Goal: Obtain resource: Download file/media

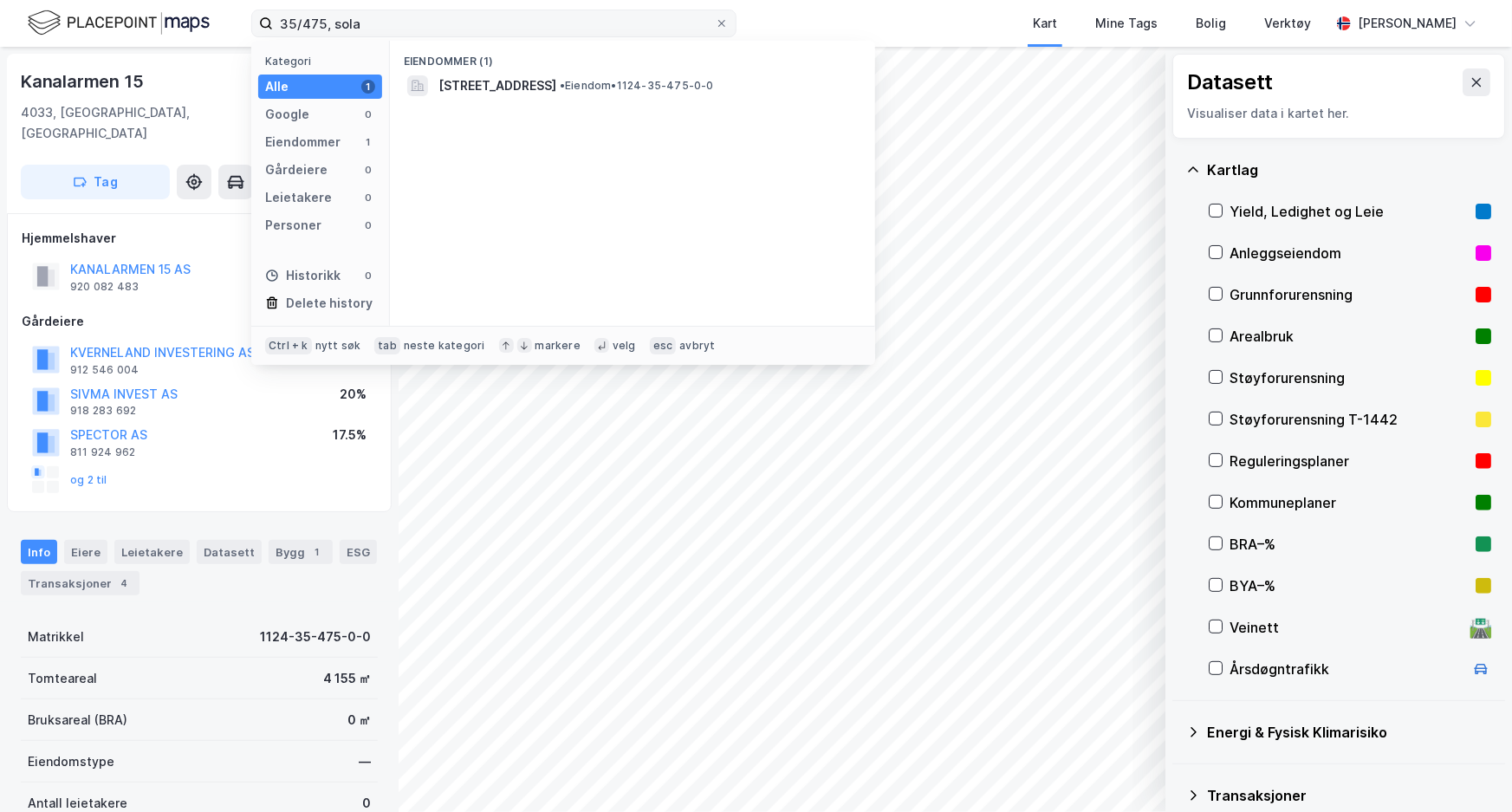
drag, startPoint x: 398, startPoint y: 25, endPoint x: 273, endPoint y: 36, distance: 125.5
click at [273, 36] on label "35/475, sola" at bounding box center [494, 23] width 485 height 27
click at [442, 18] on input "111/948, sandnes" at bounding box center [494, 23] width 442 height 26
drag, startPoint x: 353, startPoint y: 20, endPoint x: 257, endPoint y: 18, distance: 96.0
click at [257, 18] on label "111/948, sandnes" at bounding box center [494, 23] width 485 height 27
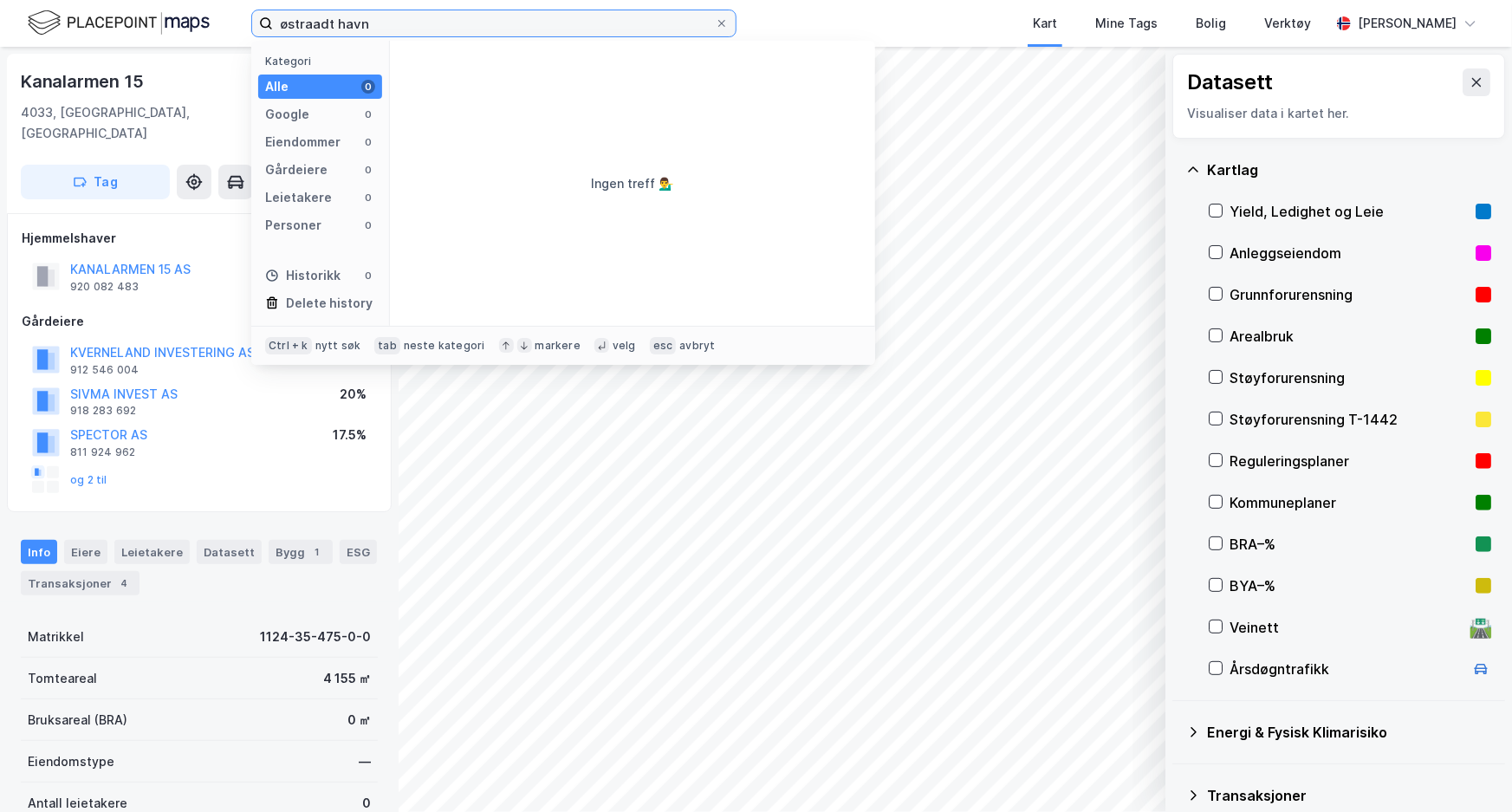
type input "østraadt havn"
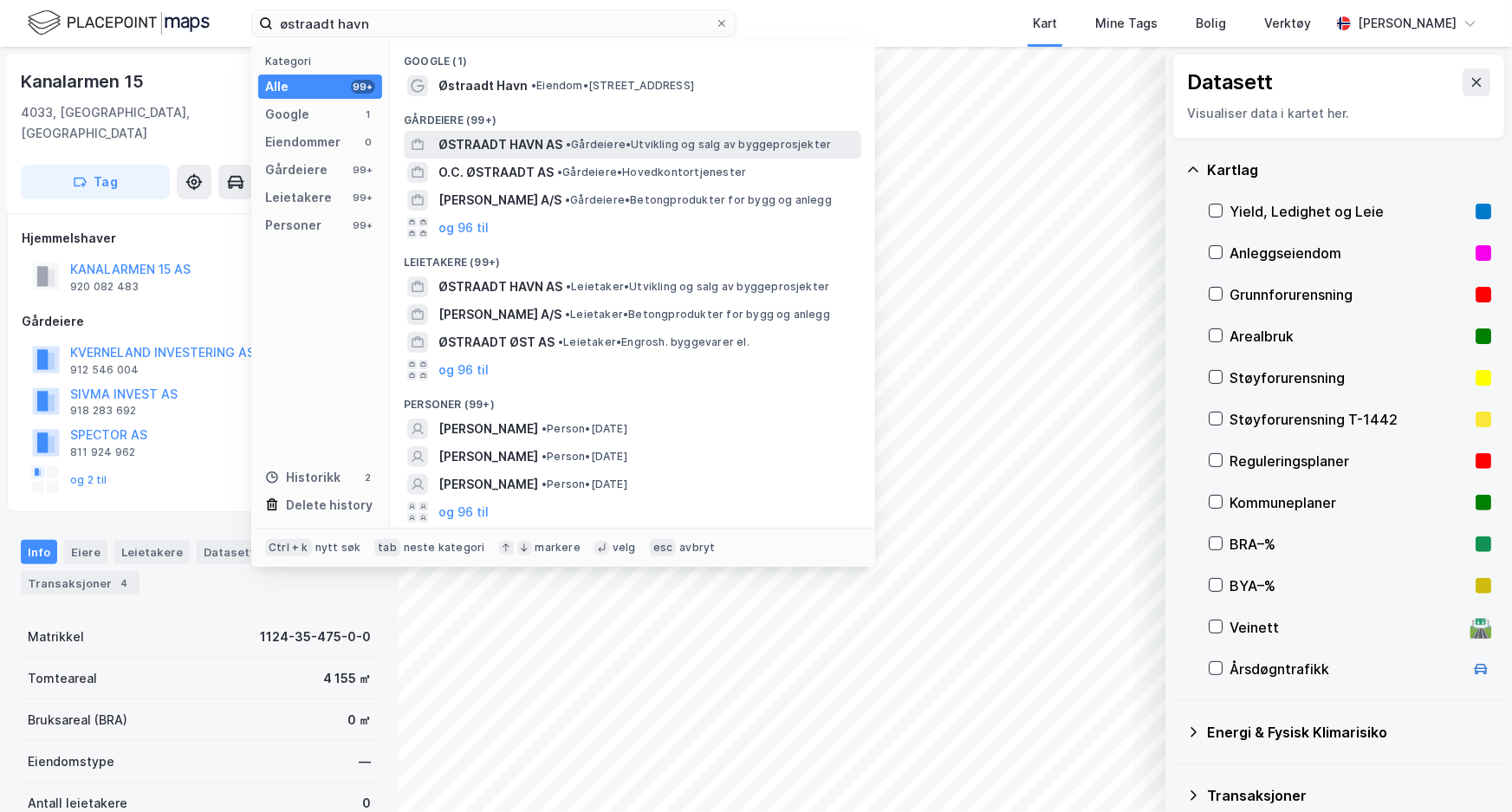
click at [497, 141] on span "ØSTRAADT HAVN AS" at bounding box center [500, 144] width 124 height 21
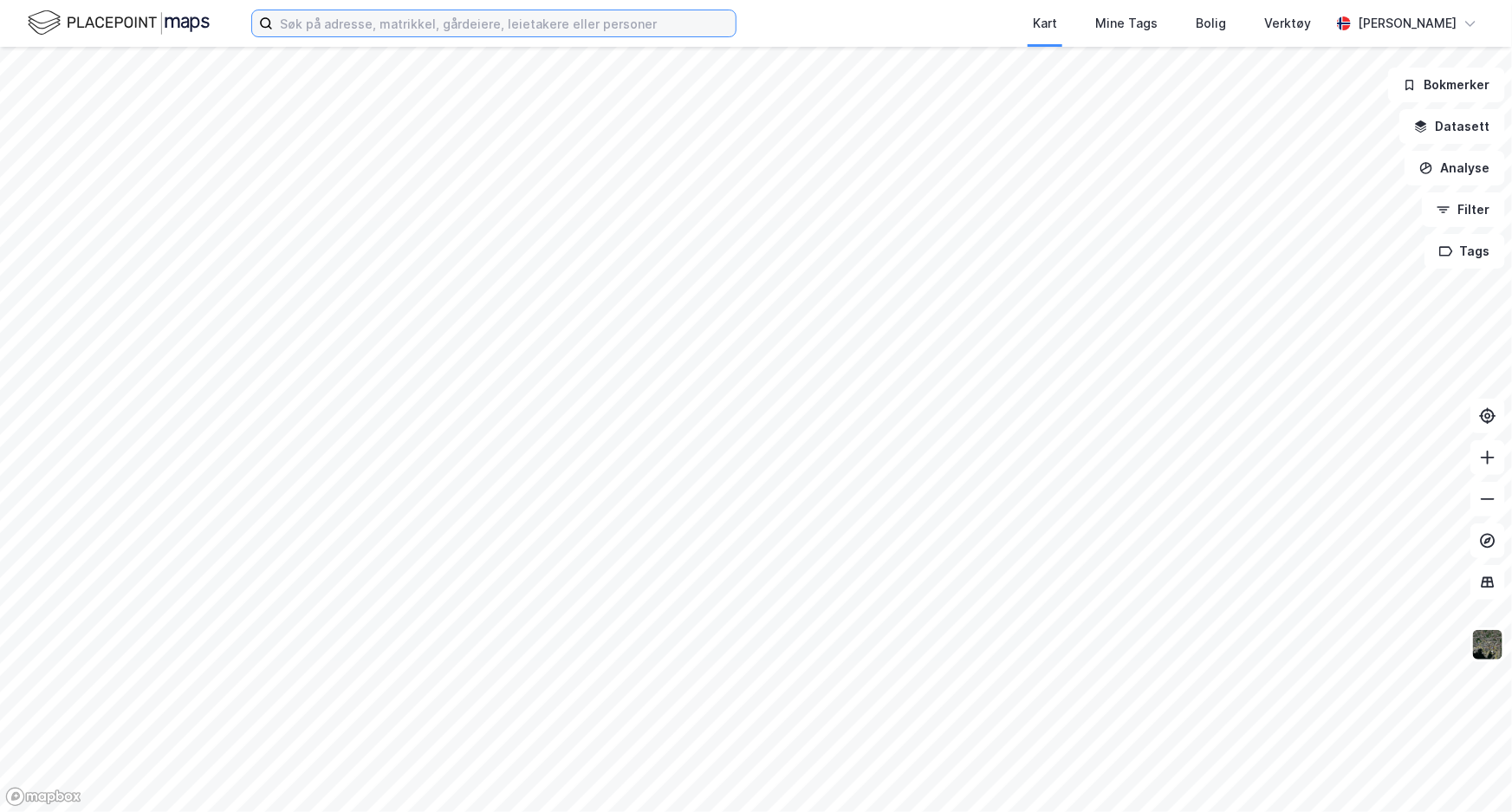
click at [388, 12] on input at bounding box center [503, 23] width 462 height 26
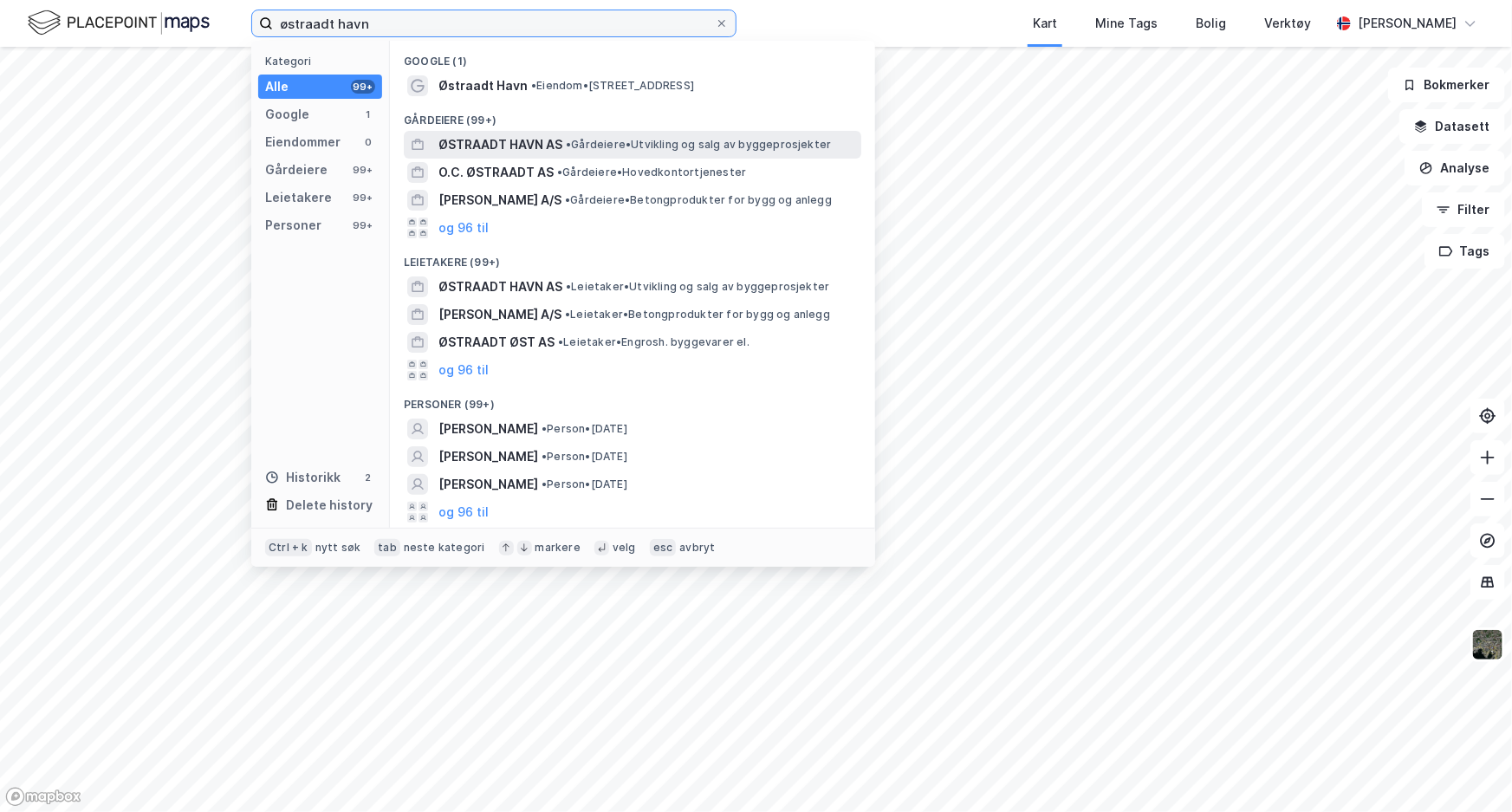
type input "østraadt havn"
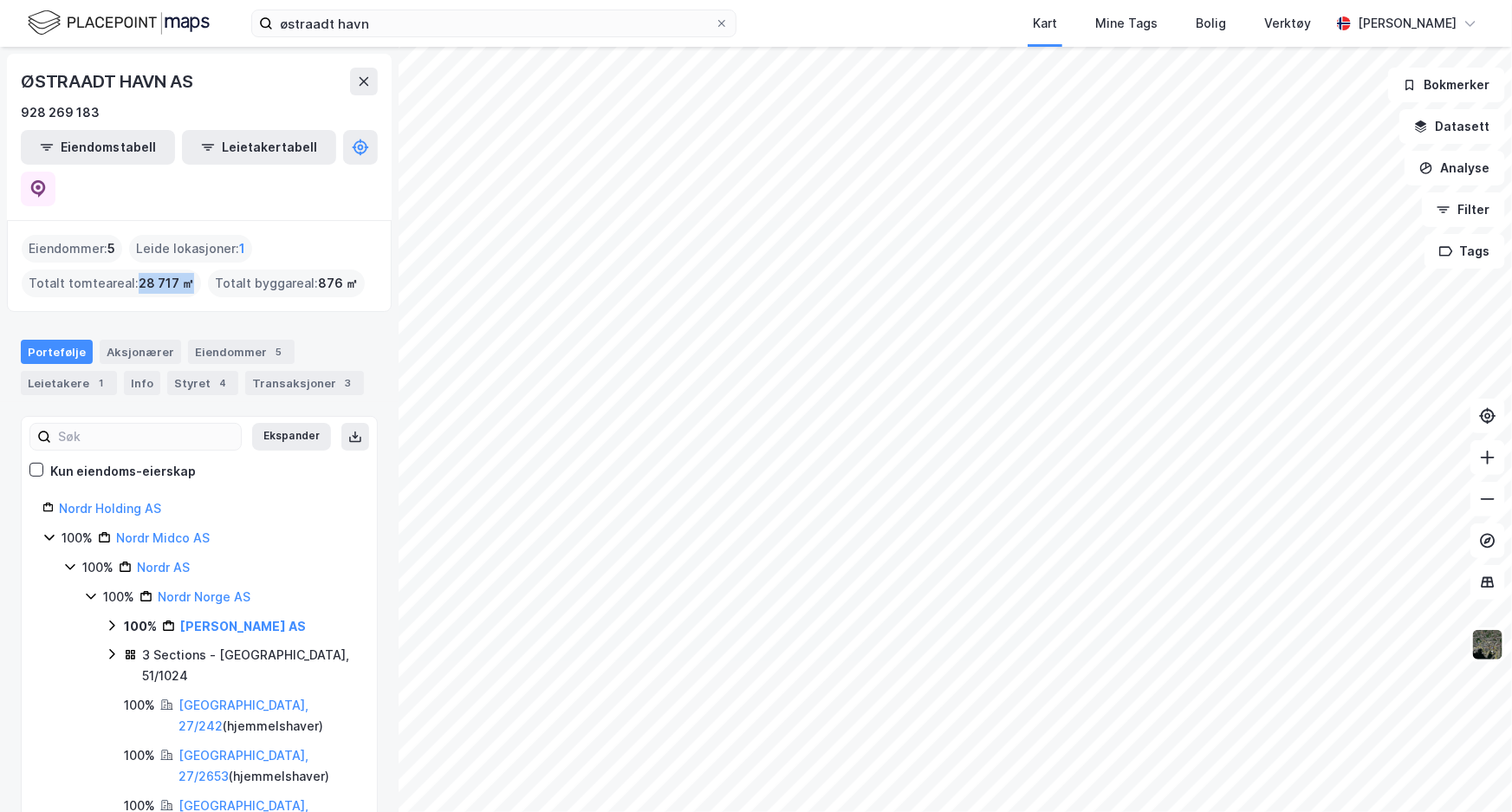
drag, startPoint x: 134, startPoint y: 240, endPoint x: 182, endPoint y: 241, distance: 48.0
click at [182, 273] on span "28 717 ㎡" at bounding box center [166, 282] width 56 height 21
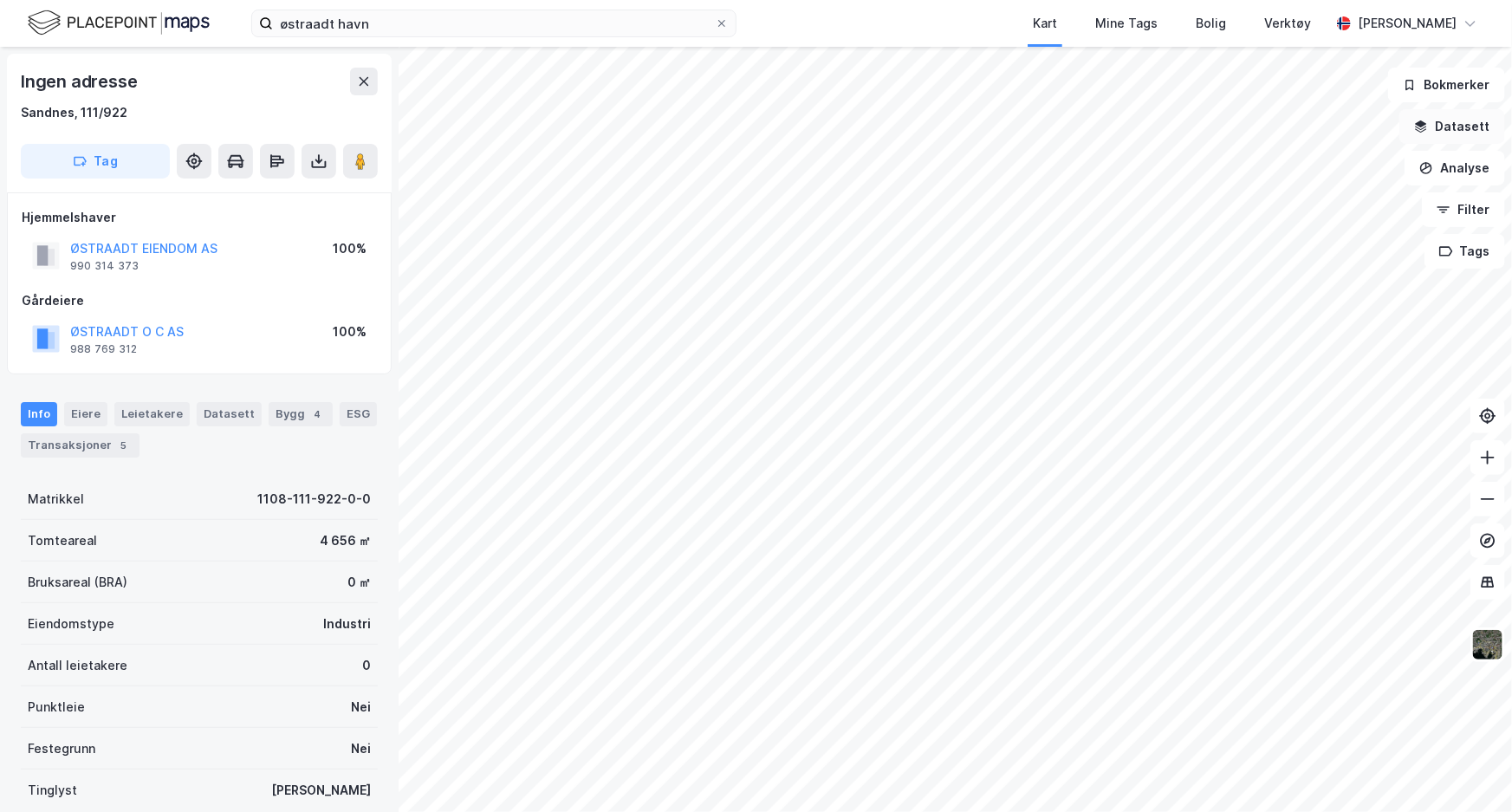
click at [1471, 128] on button "Datasett" at bounding box center [1452, 126] width 106 height 34
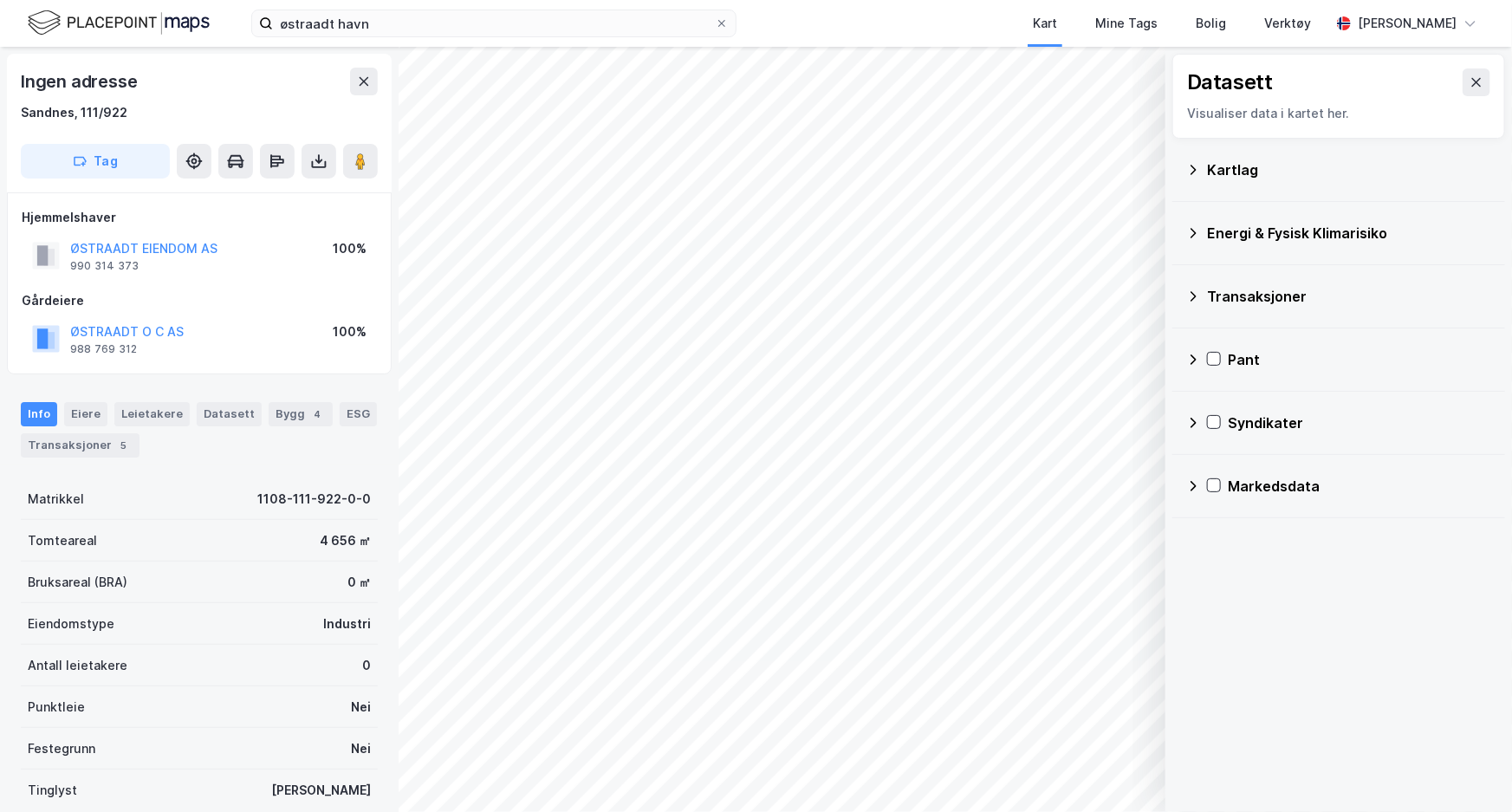
click at [1201, 172] on div "Kartlag" at bounding box center [1339, 169] width 305 height 42
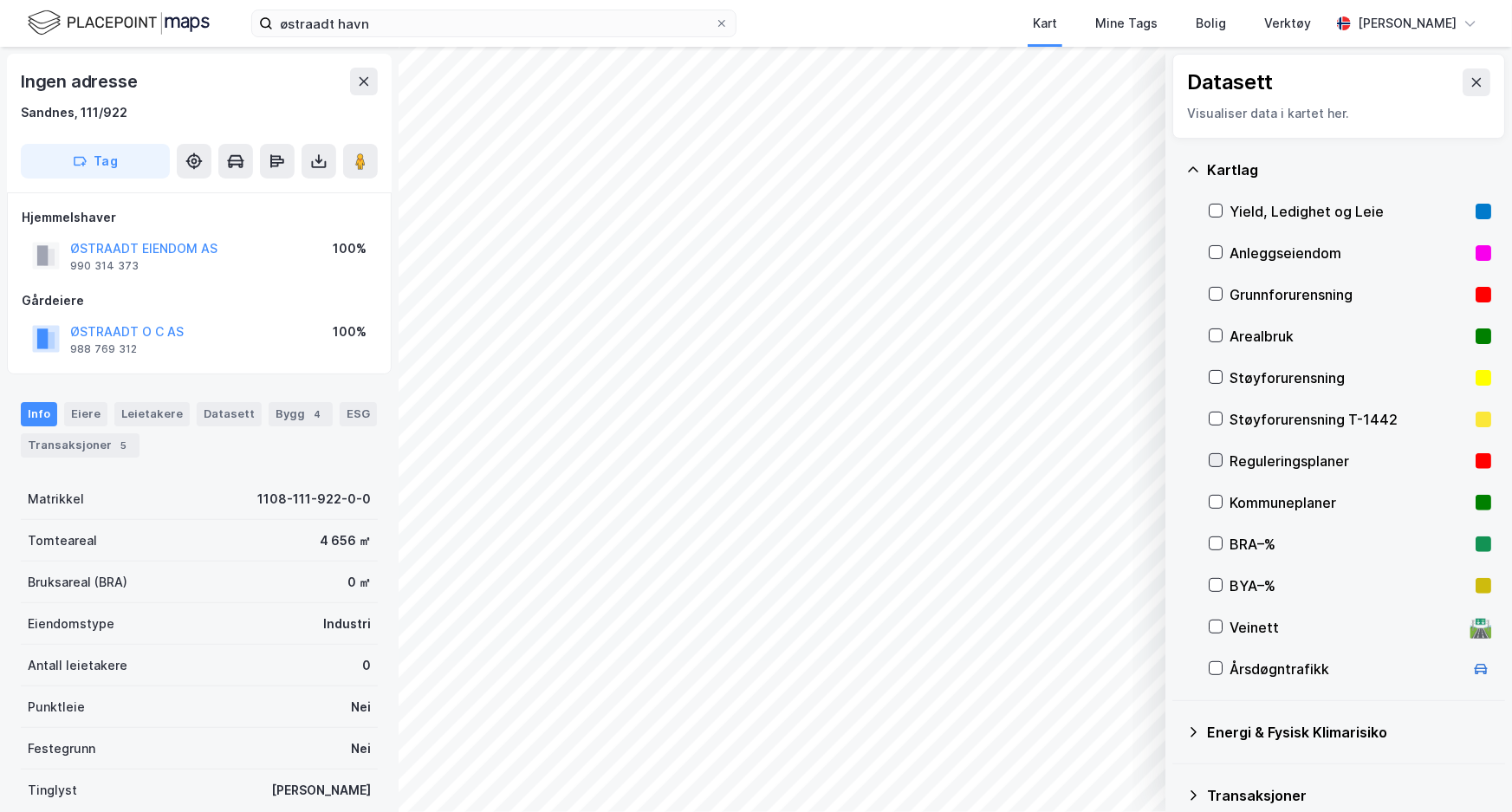
click at [1212, 461] on icon at bounding box center [1215, 459] width 12 height 12
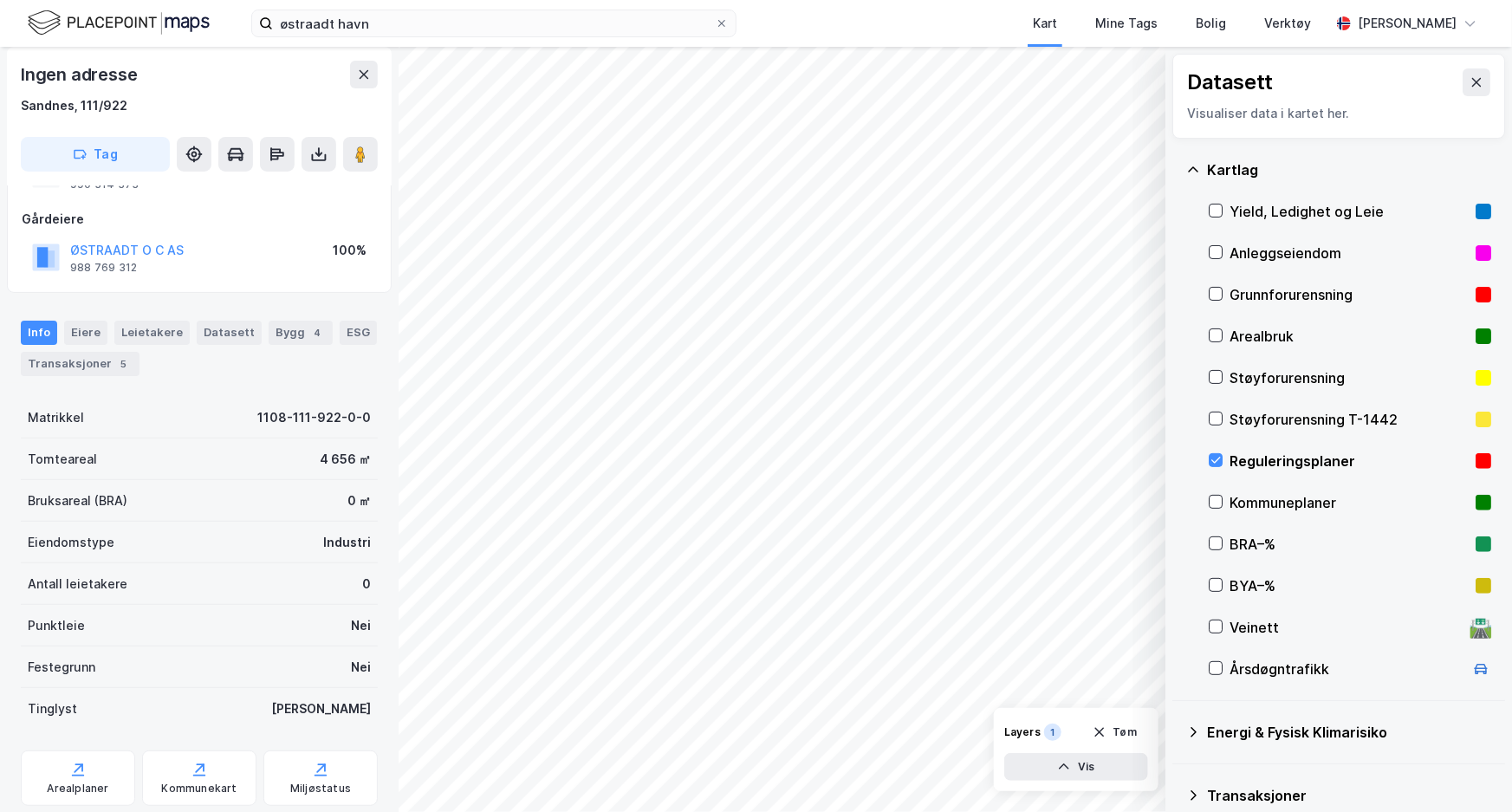
scroll to position [130, 0]
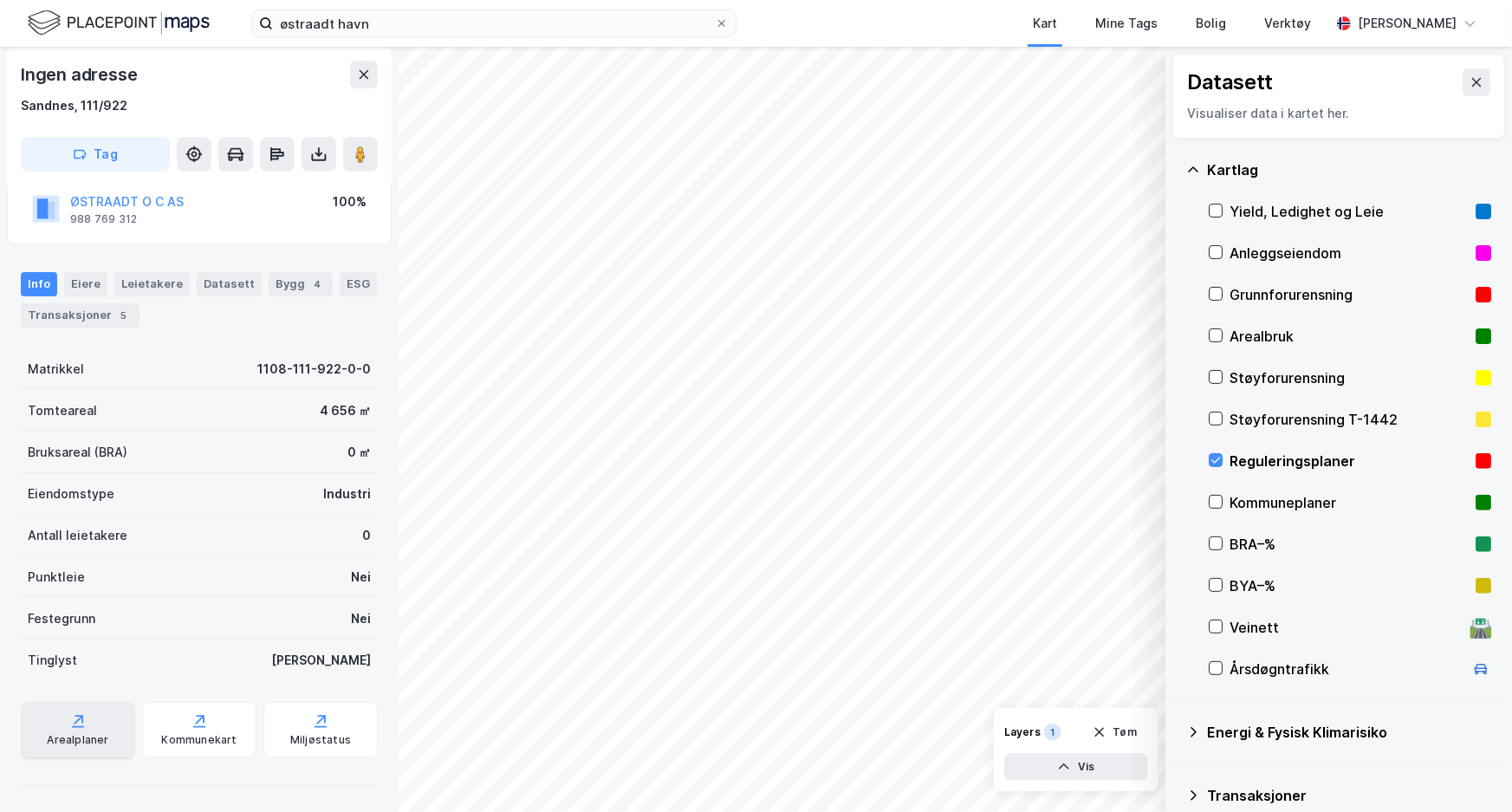
click at [91, 743] on div "Arealplaner" at bounding box center [77, 740] width 62 height 14
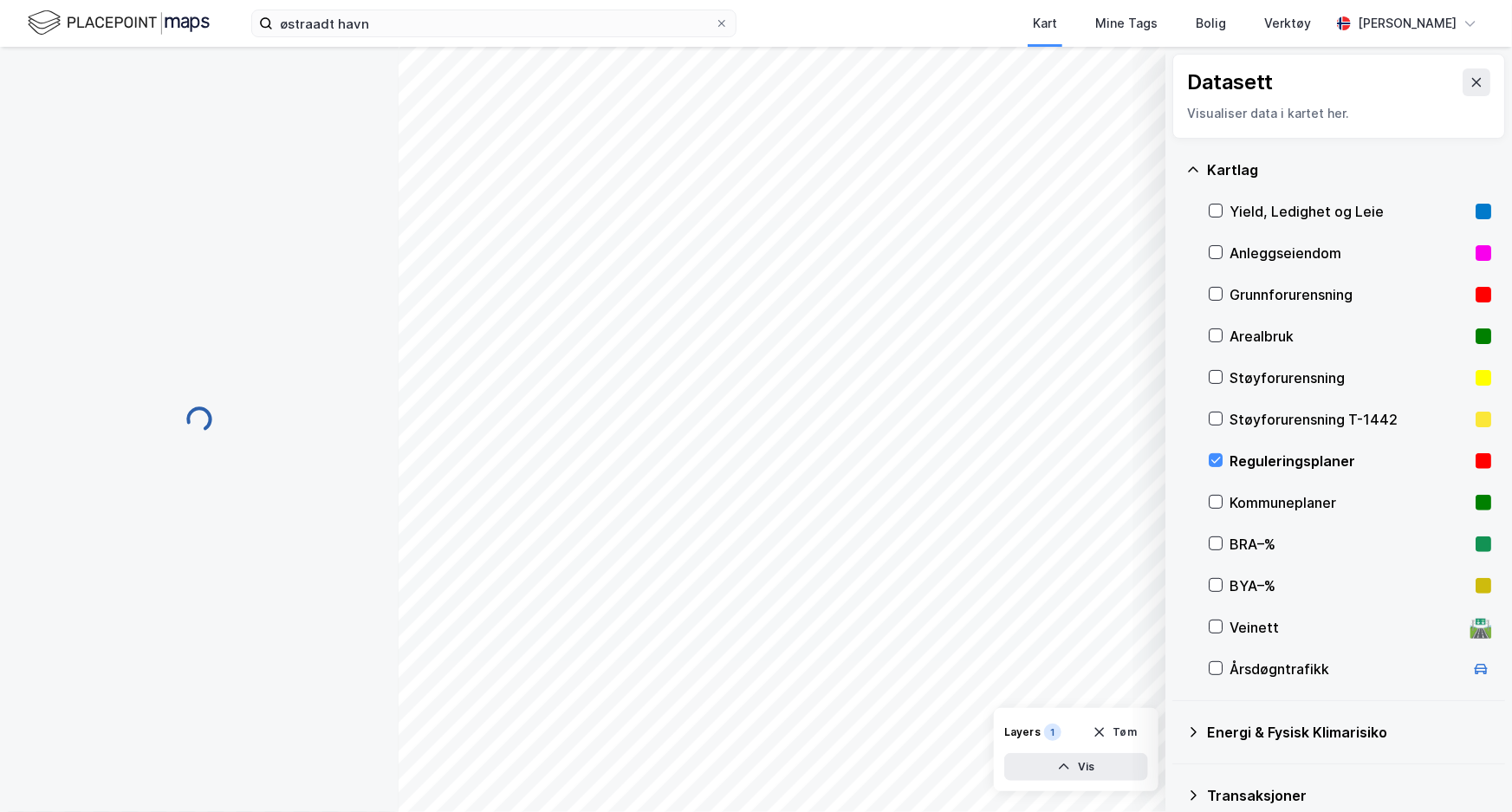
scroll to position [130, 0]
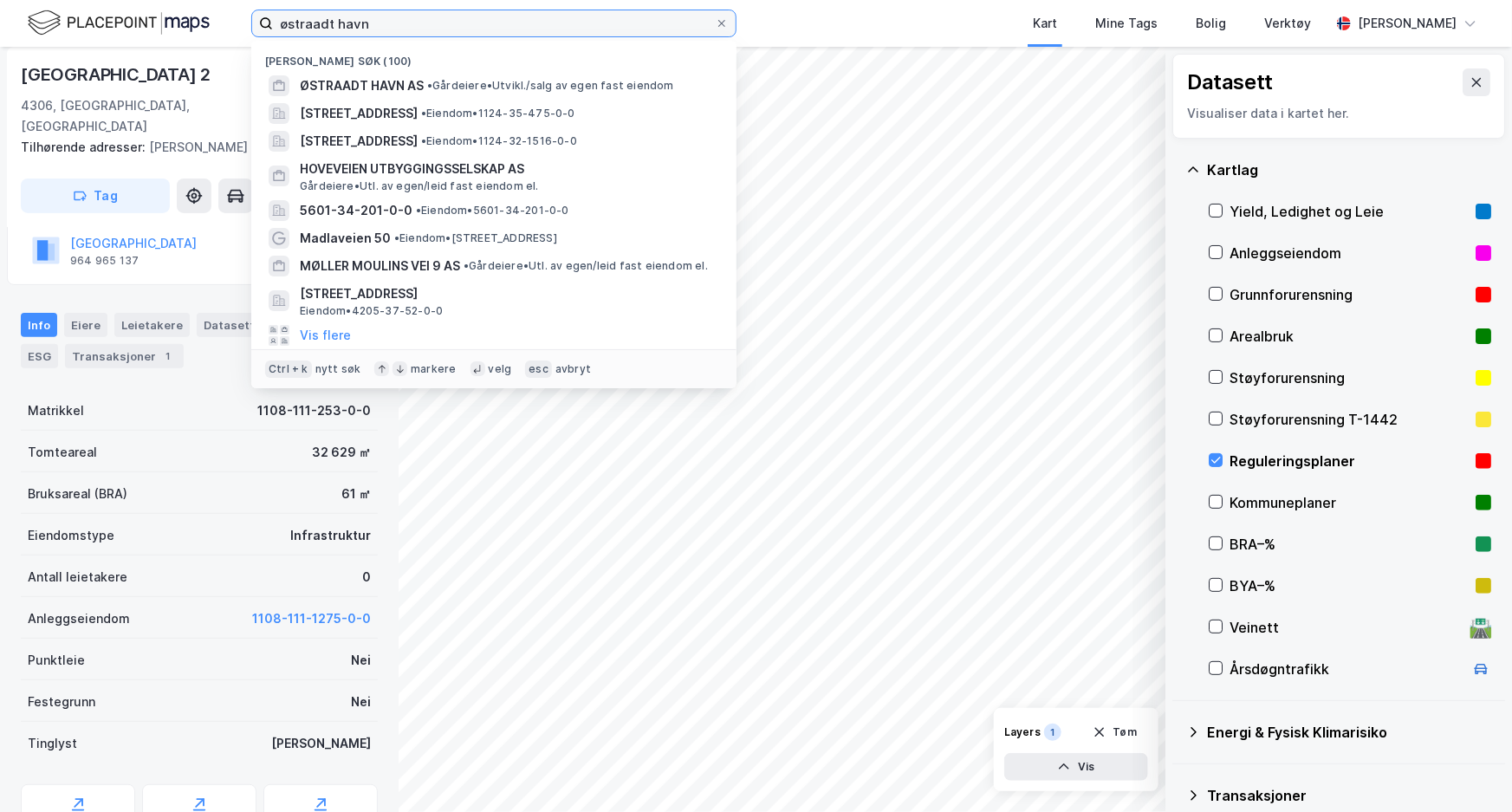
drag, startPoint x: 395, startPoint y: 28, endPoint x: 217, endPoint y: 20, distance: 178.2
click at [217, 20] on div "østraadt havn Nylige søk (100) ØSTRAADT HAVN AS • Gårdeiere • Utvikl./salg av e…" at bounding box center [756, 23] width 1512 height 47
click at [723, 26] on icon at bounding box center [721, 23] width 11 height 11
click at [714, 26] on input "østraadt havn" at bounding box center [494, 23] width 442 height 26
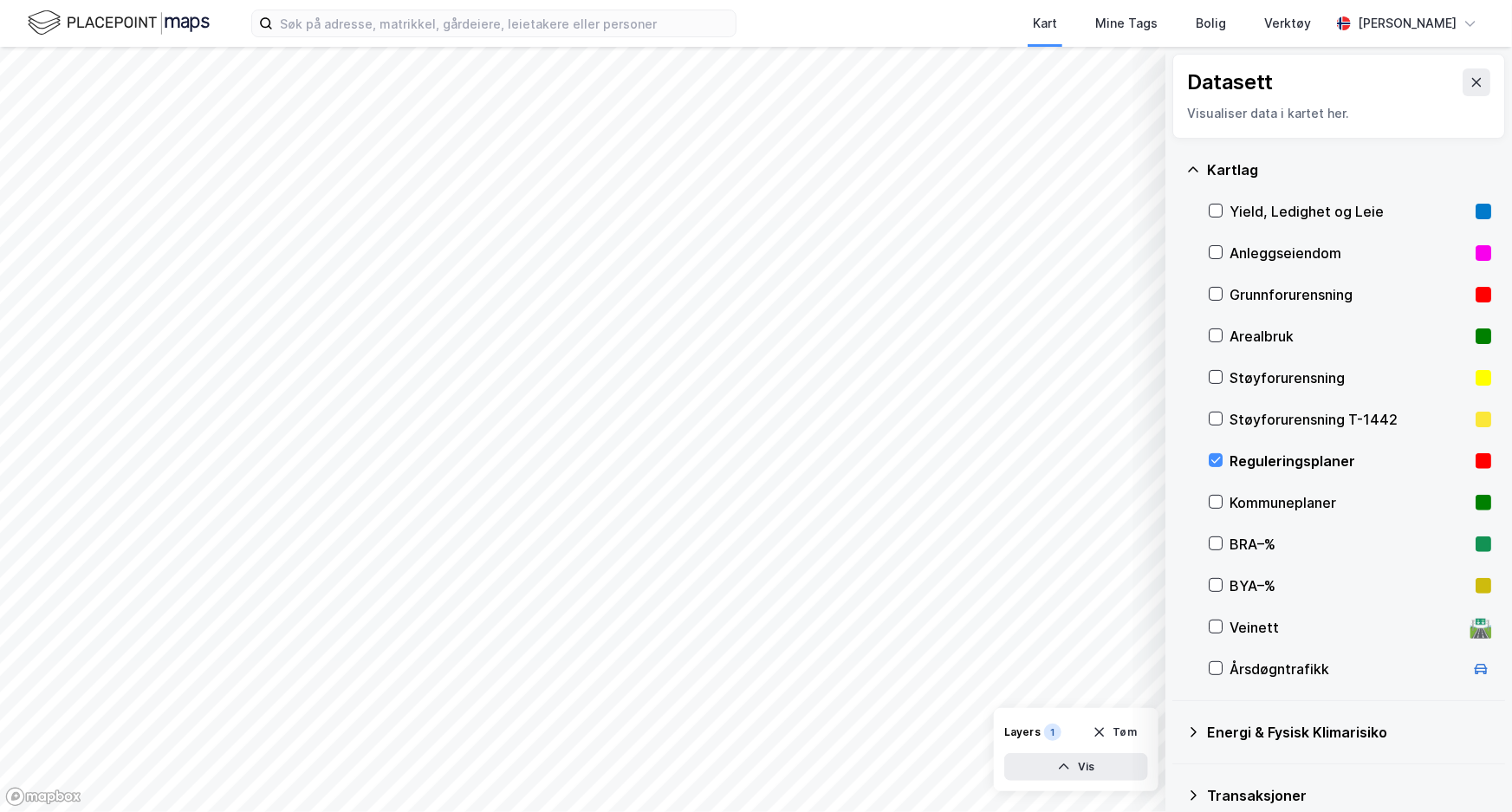
click at [615, 4] on div "Kart Mine Tags Bolig Verktøy Kristian Aksland" at bounding box center [756, 23] width 1512 height 47
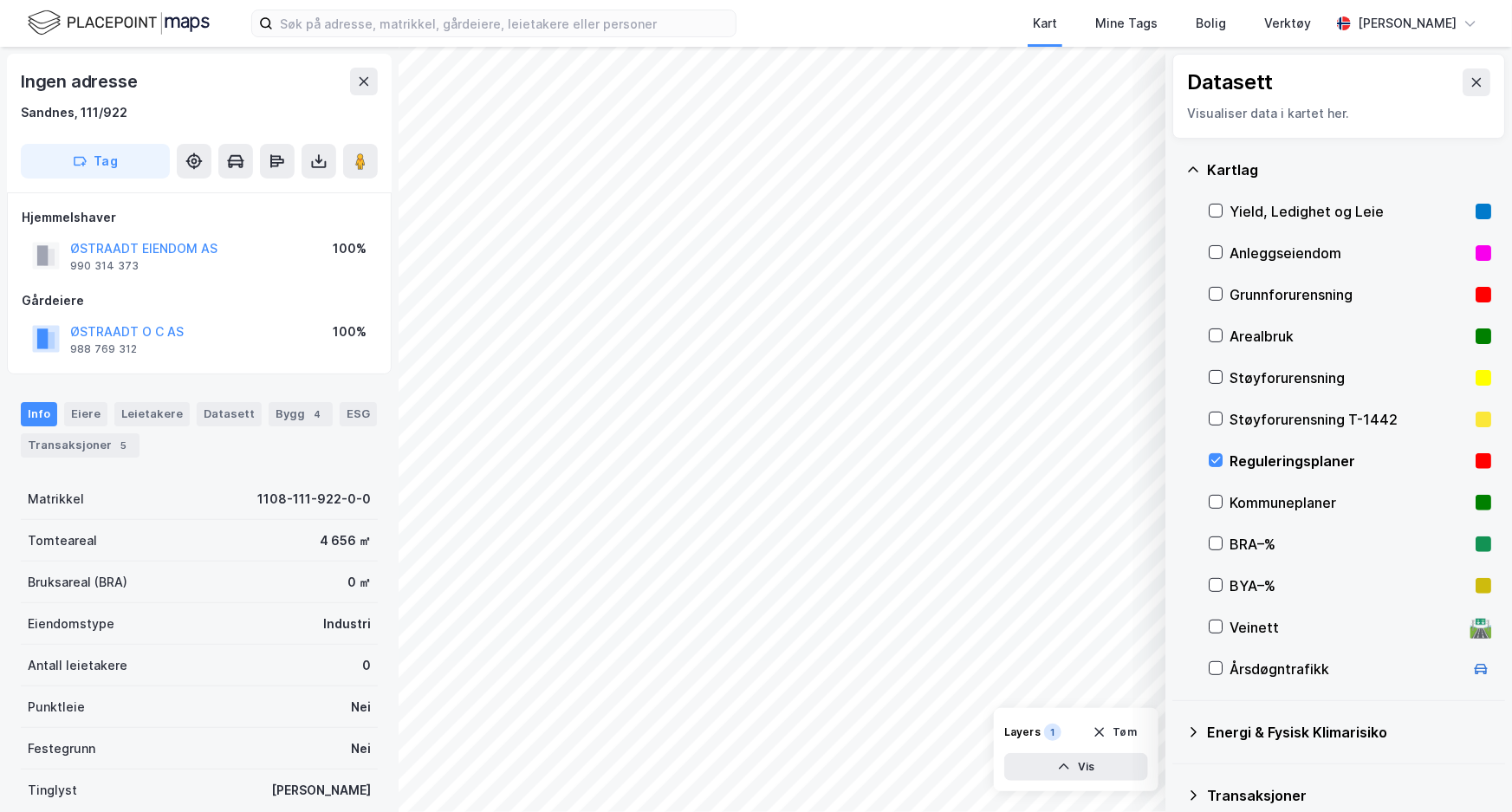
scroll to position [130, 0]
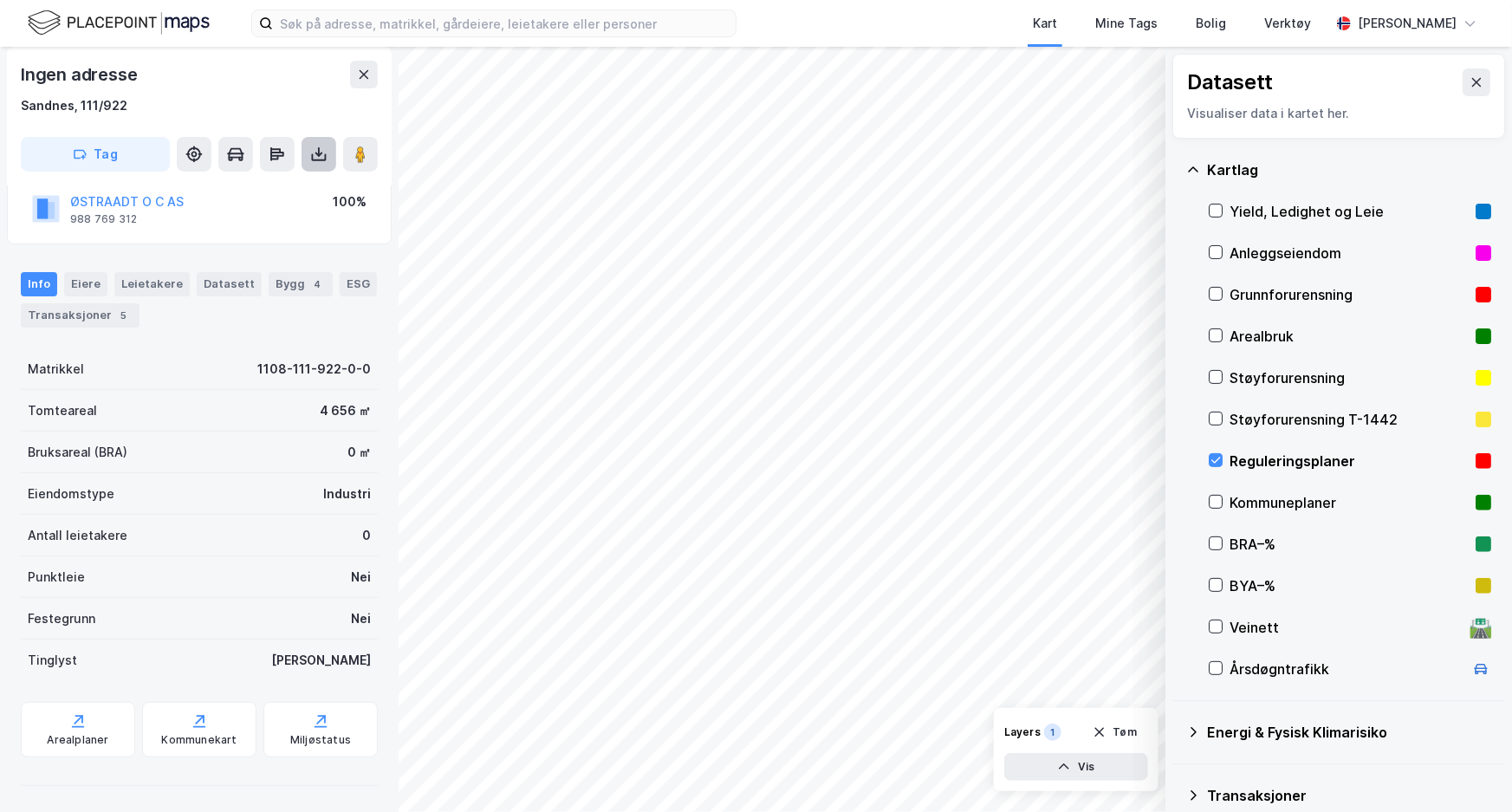
click at [317, 155] on icon at bounding box center [319, 154] width 7 height 4
click at [311, 179] on div "Last ned grunnbok" at bounding box center [243, 189] width 185 height 27
